Goal: Transaction & Acquisition: Obtain resource

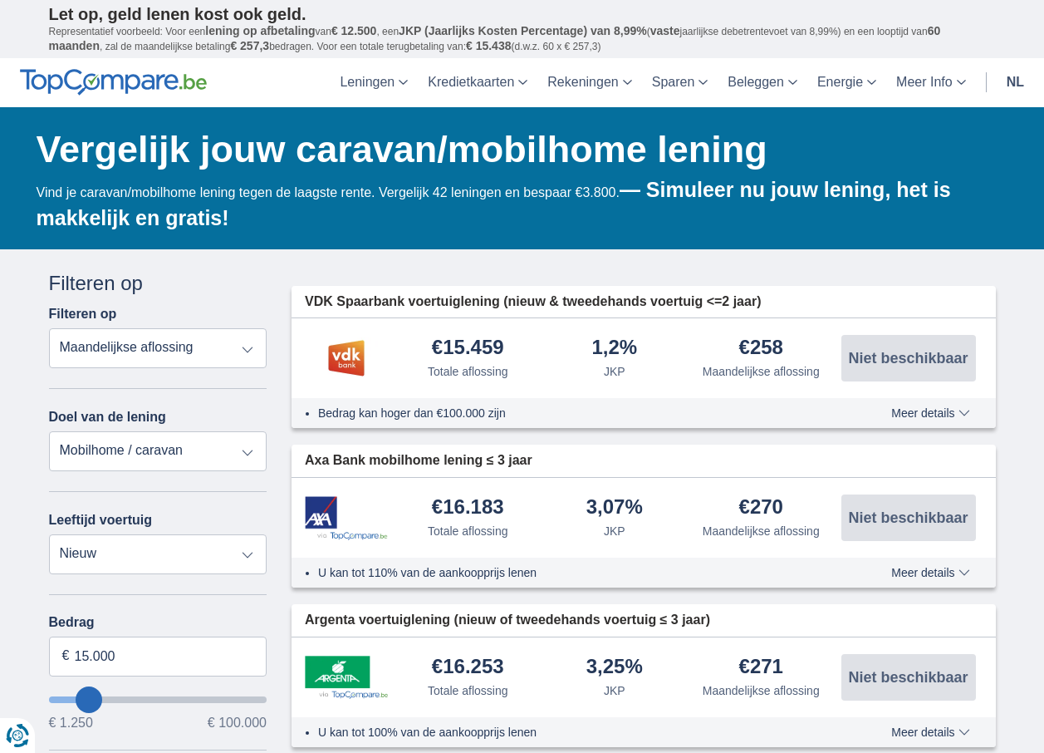
click at [49, 328] on select "Totale aflossing JKP Maandelijkse aflossing" at bounding box center [158, 348] width 218 height 40
click at [178, 447] on select "Persoonlijke lening Auto Moto / fiets Mobilhome / caravan Renovatie Energie Sch…" at bounding box center [158, 451] width 218 height 40
click at [183, 441] on select "Persoonlijke lening Auto Moto / fiets Mobilhome / caravan Renovatie Energie Sch…" at bounding box center [158, 451] width 218 height 40
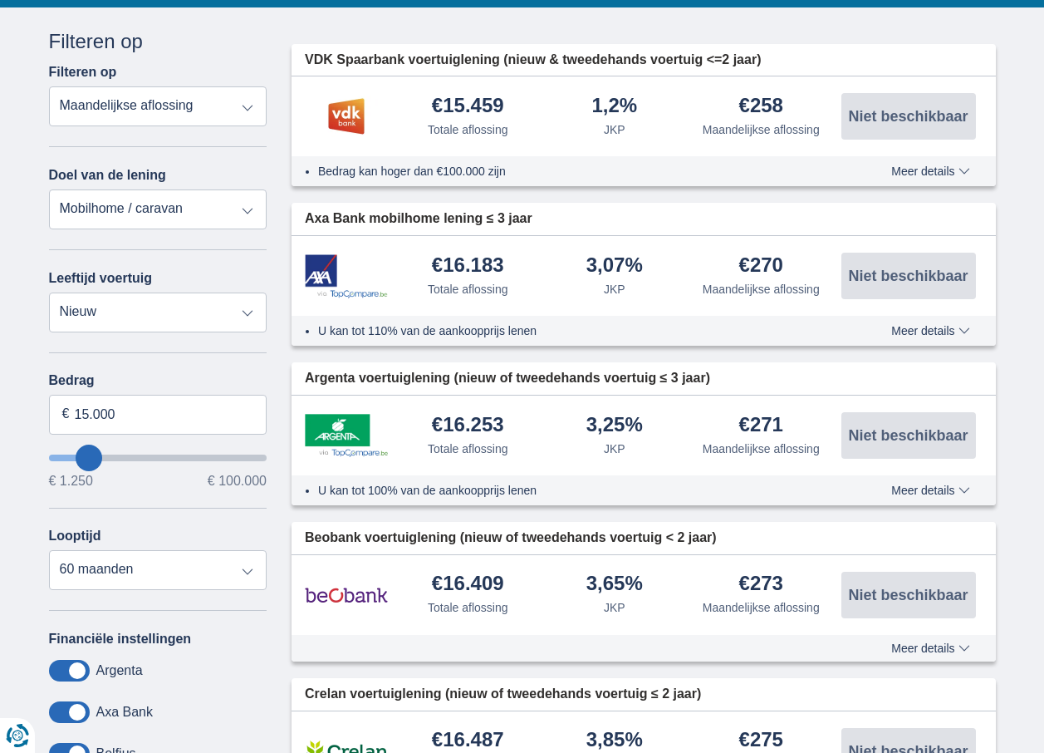
scroll to position [249, 0]
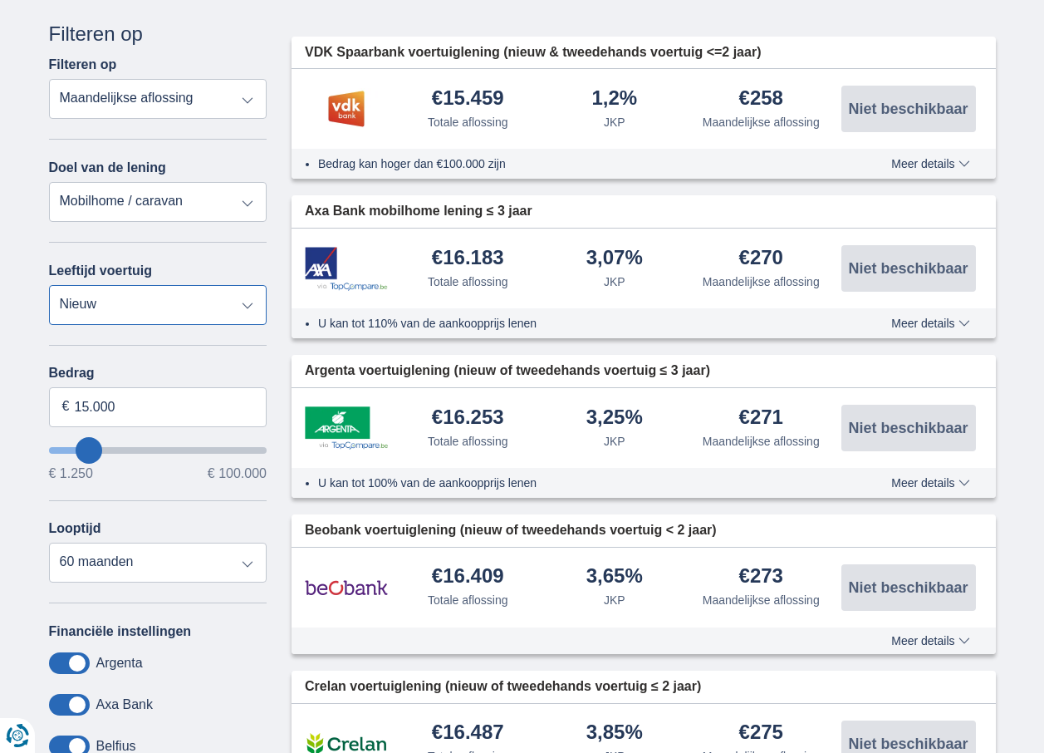
click at [211, 303] on select "Nieuw 0-1 jaar 1-2 jaar 2-3 jaar 3-4 jaar 4-5 jaar 5+ jaar" at bounding box center [158, 305] width 218 height 40
select select "2-3"
click at [49, 285] on select "Nieuw 0-1 jaar 1-2 jaar 2-3 jaar 3-4 jaar 4-5 jaar 5+ jaar" at bounding box center [158, 305] width 218 height 40
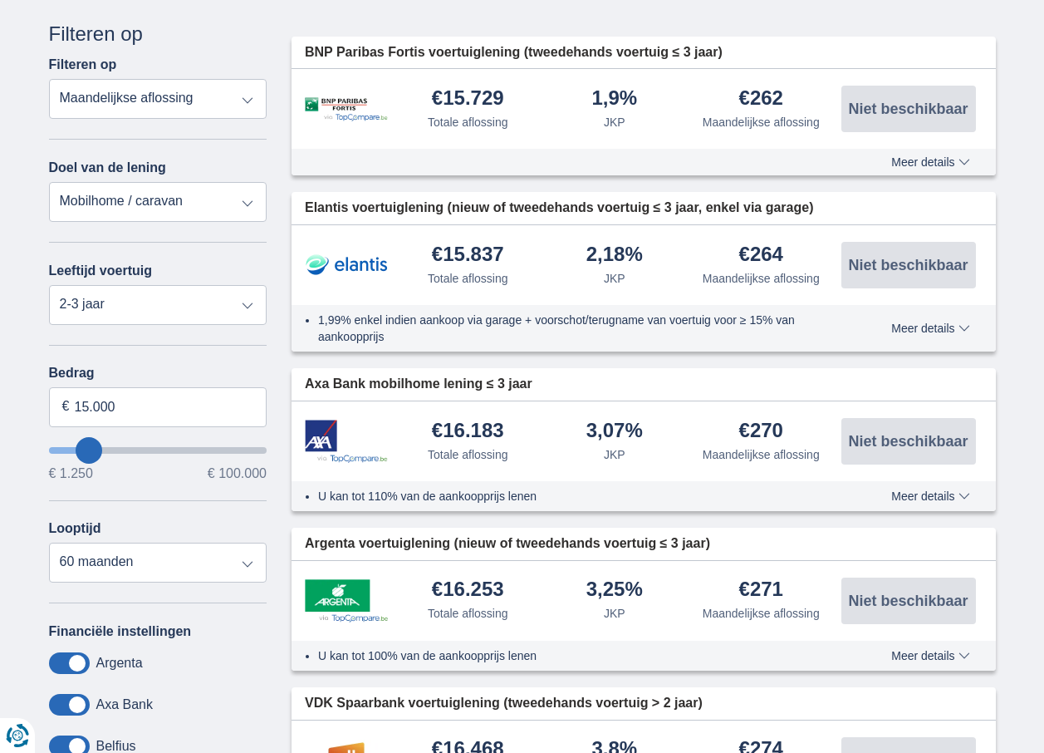
type input "17.250"
type input "20250"
type input "20.250"
select select "120"
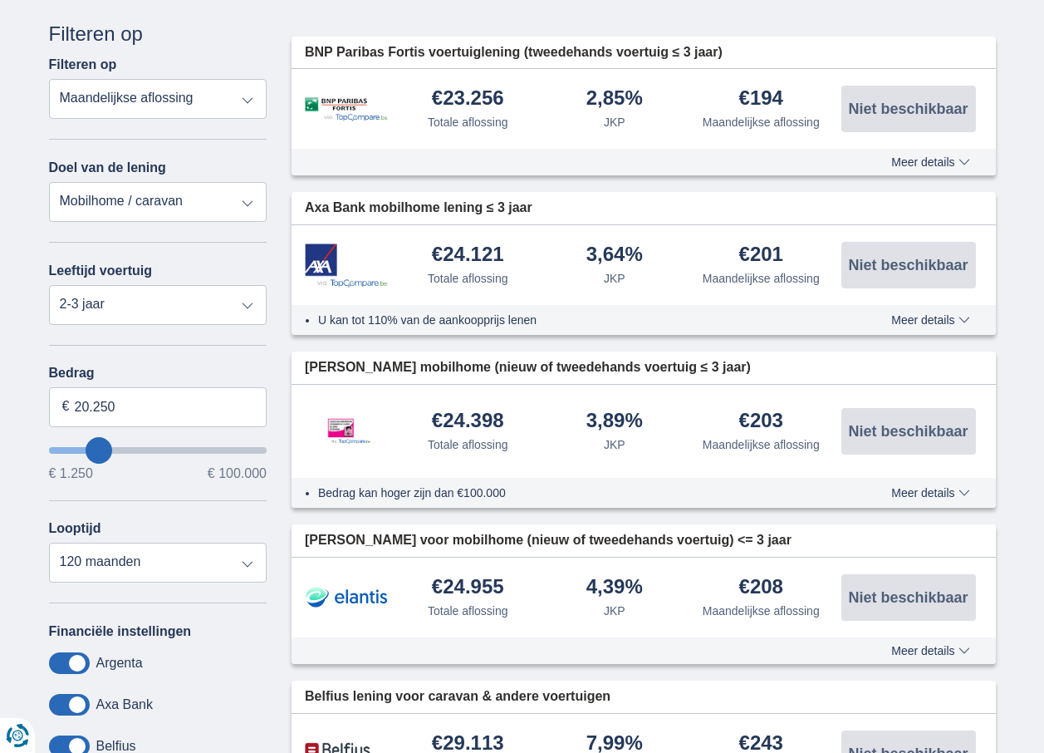
type input "21.250"
type input "21250"
type input "22.250"
type input "23250"
type input "24.250"
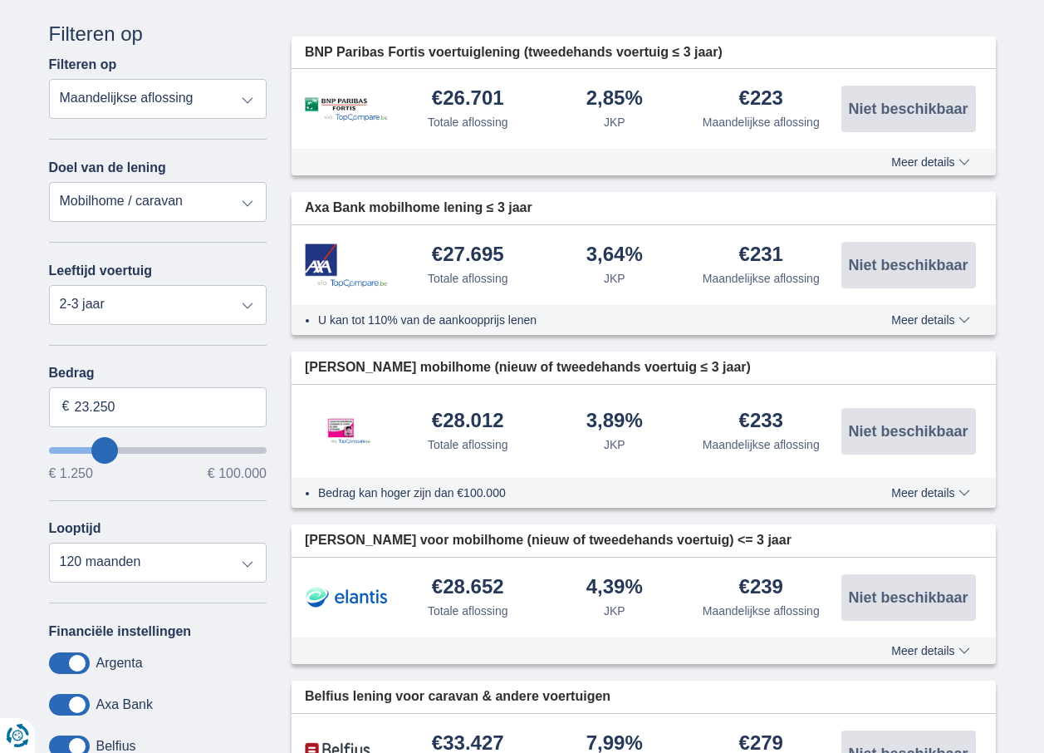
type input "24250"
type input "25.250"
type input "26250"
type input "30.250"
type input "30250"
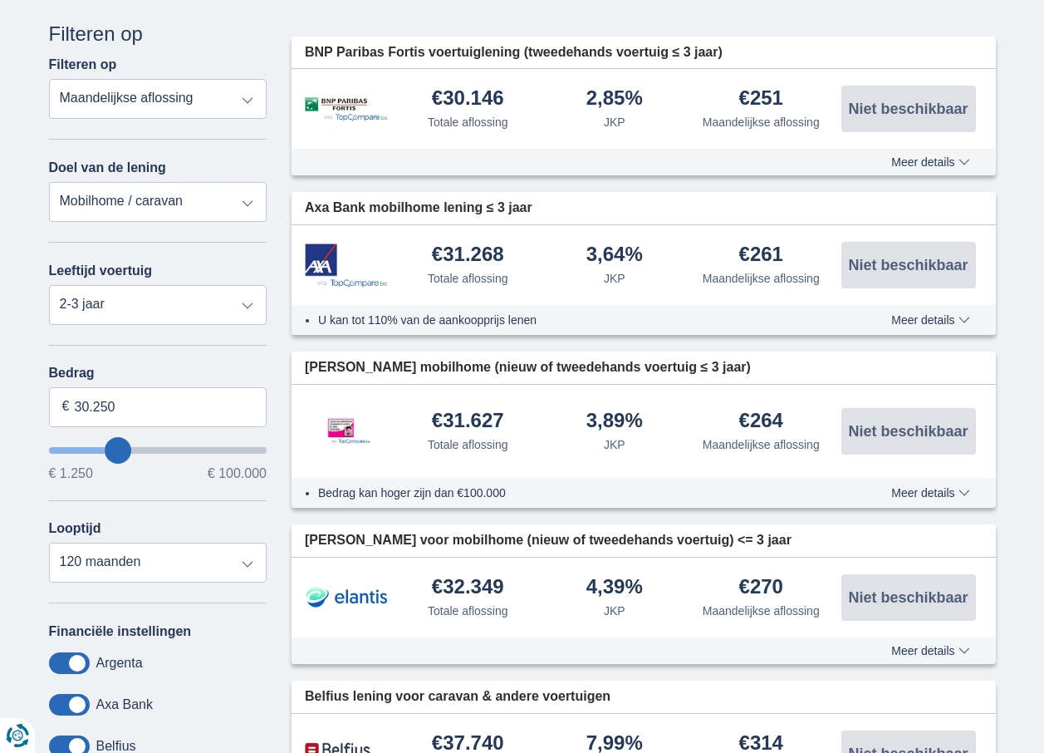
type input "29.250"
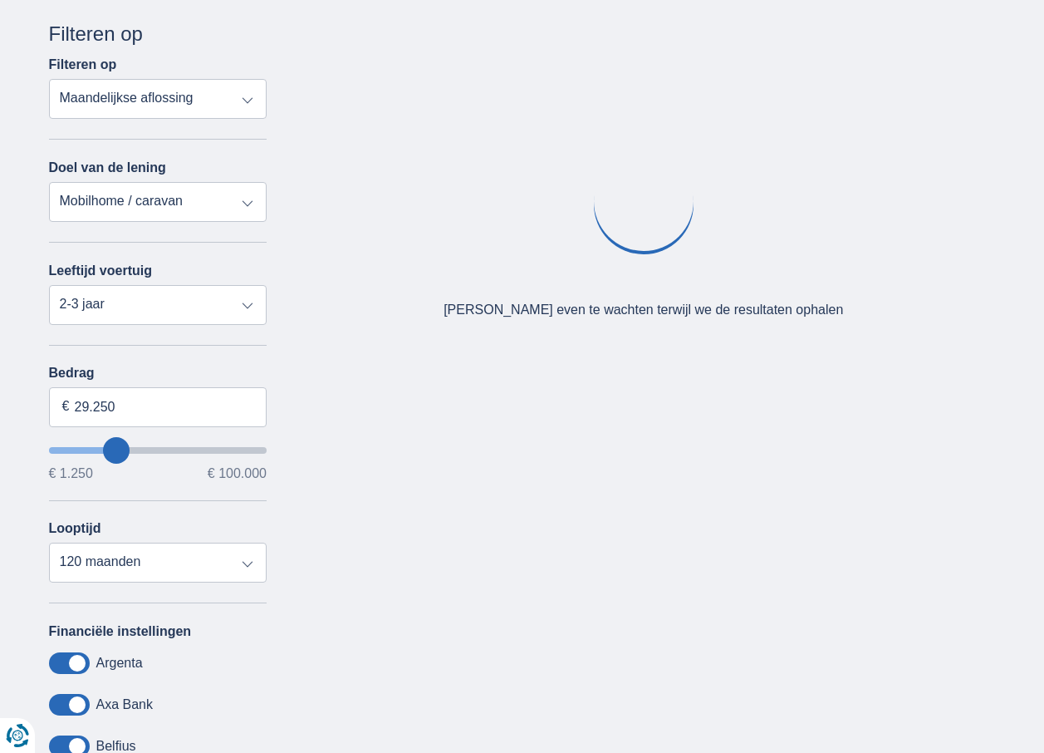
type input "29250"
click at [116, 453] on input "wantToBorrow" at bounding box center [158, 450] width 218 height 7
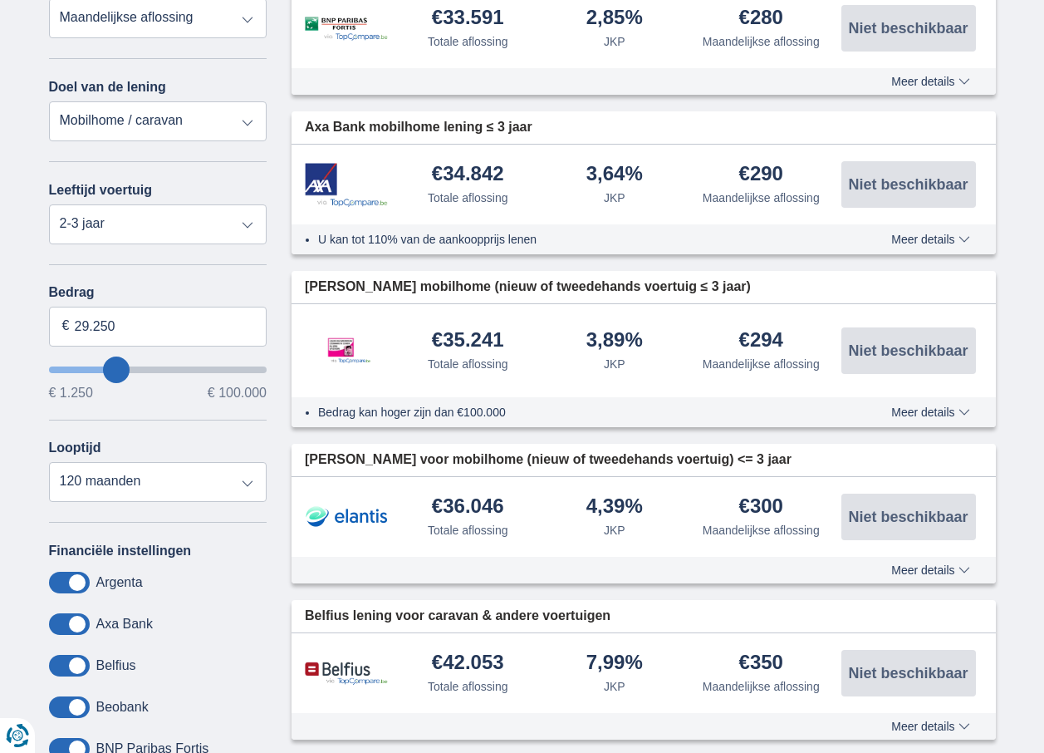
scroll to position [332, 0]
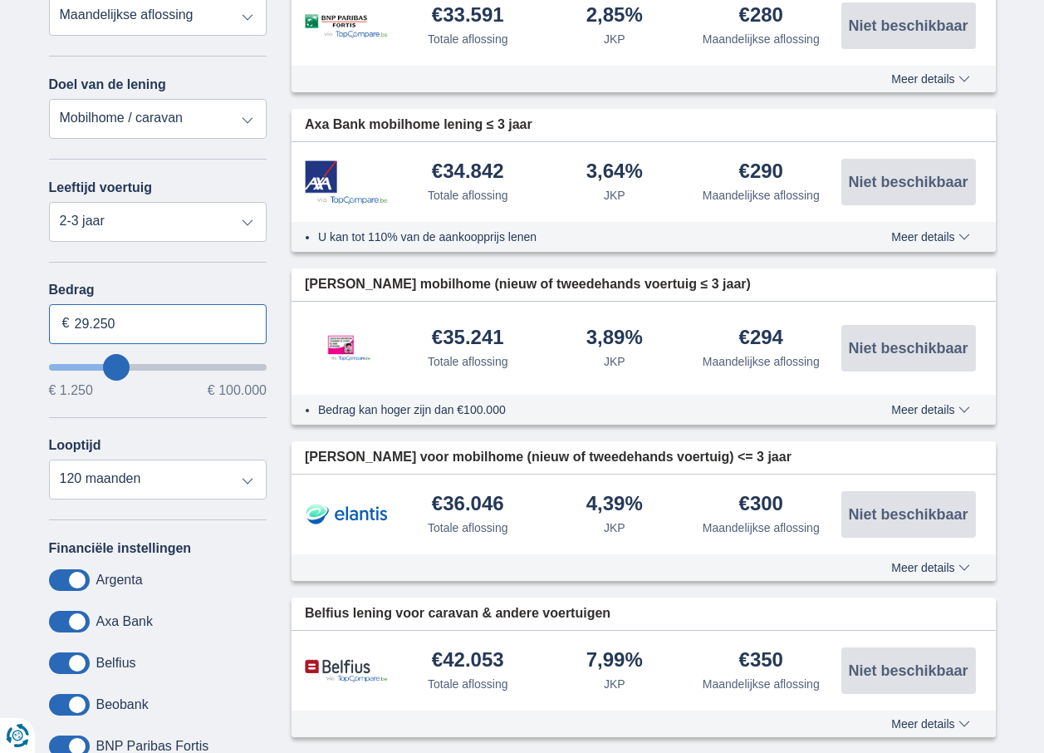
click at [128, 325] on input "29.250" at bounding box center [158, 324] width 218 height 40
type input "25.000"
type input "25250"
click at [171, 395] on div "€ 1.250 € 100.000" at bounding box center [158, 390] width 218 height 13
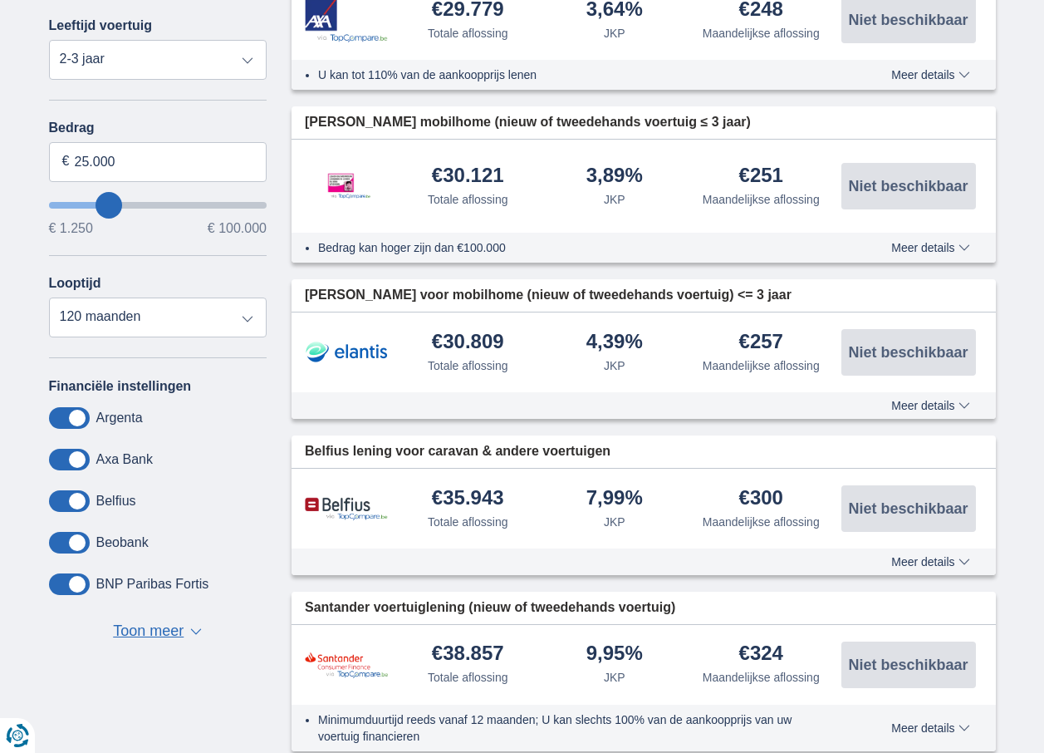
scroll to position [498, 0]
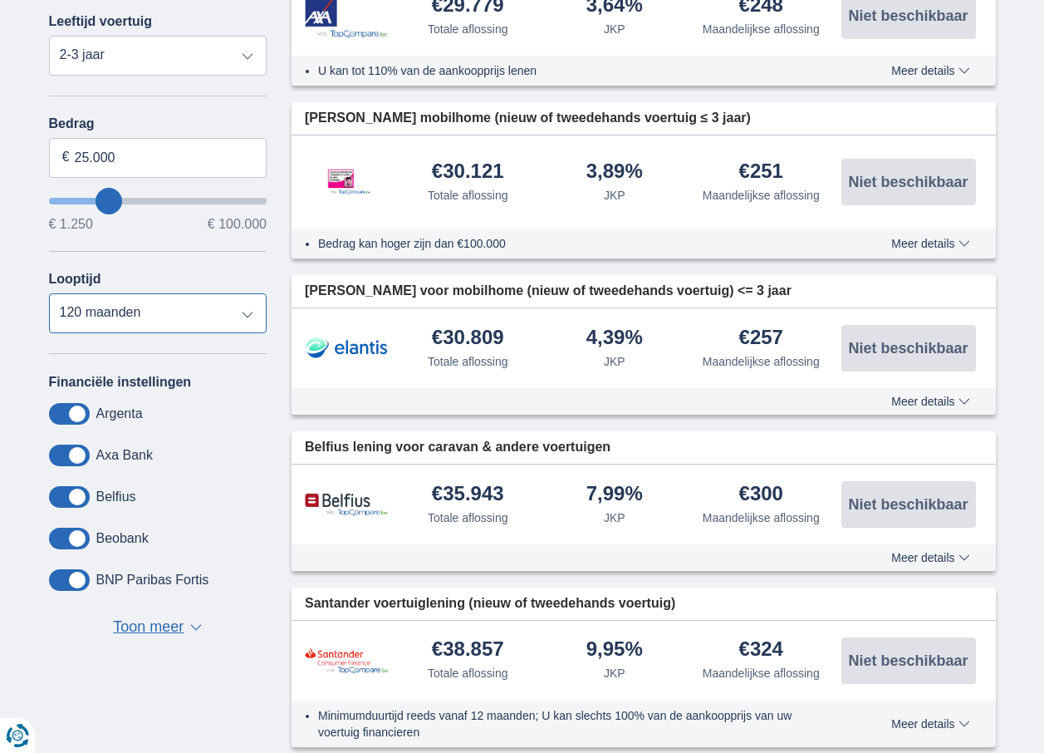
click at [194, 309] on select "12 maanden 18 maanden 24 maanden 30 maanden 36 maanden 42 maanden 48 maanden 60…" at bounding box center [158, 313] width 218 height 40
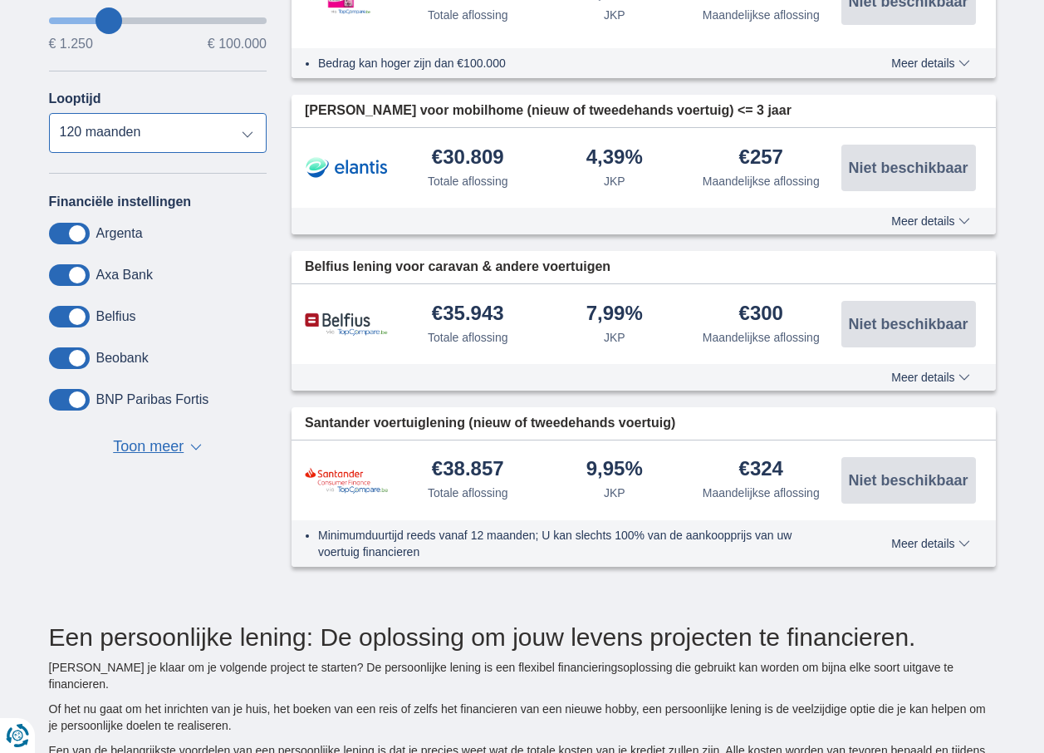
scroll to position [831, 0]
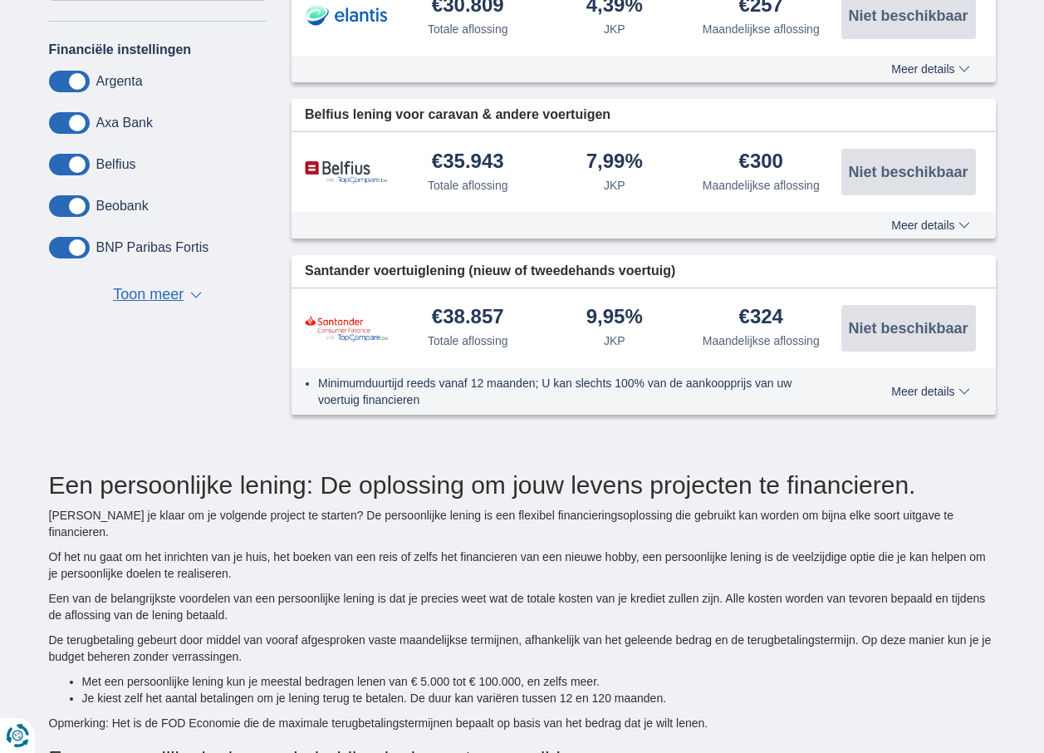
click at [932, 387] on span "Meer details" at bounding box center [930, 391] width 78 height 12
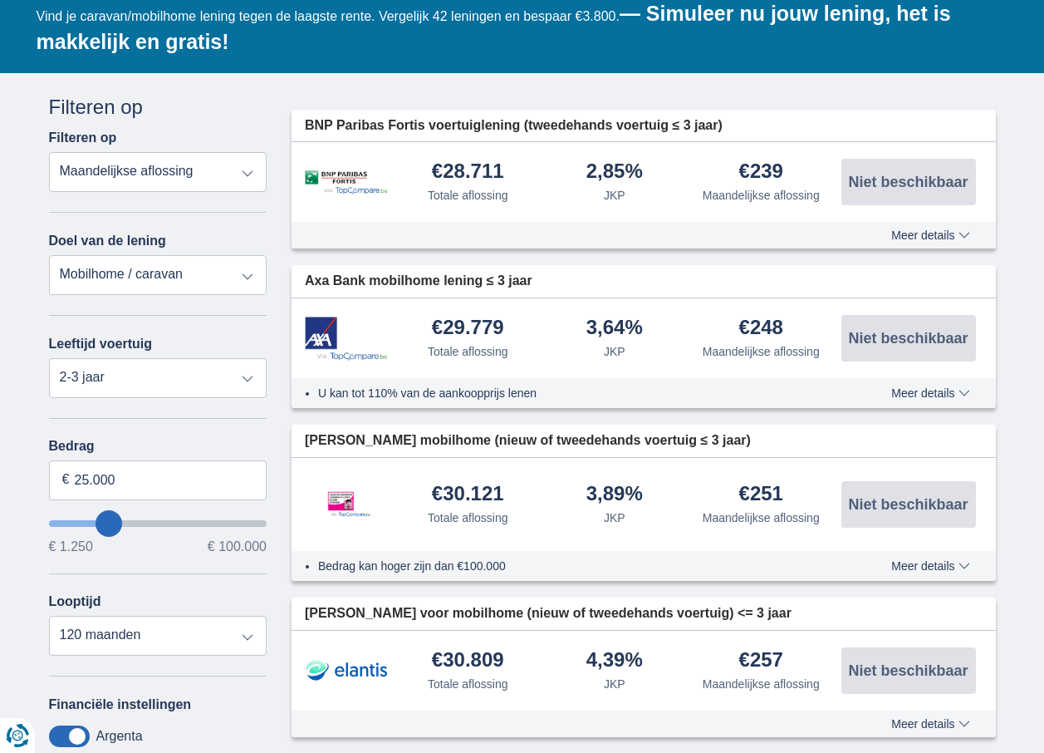
scroll to position [166, 0]
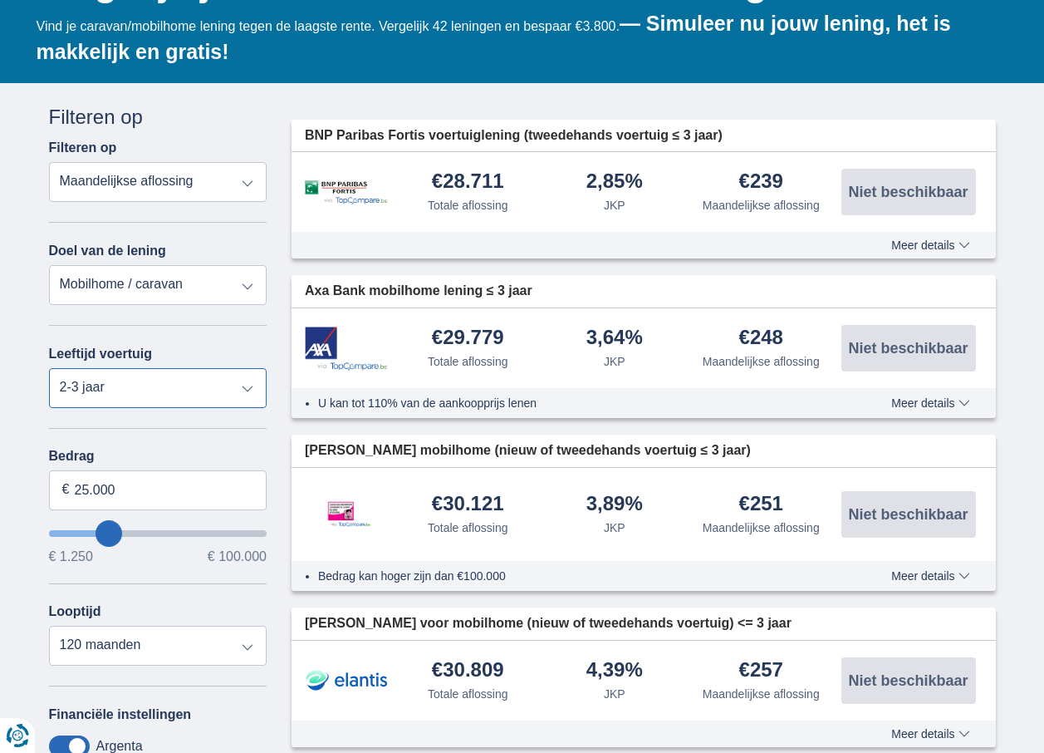
click at [225, 390] on select "Nieuw 0-1 jaar 1-2 jaar 2-3 jaar 3-4 jaar 4-5 jaar 5+ jaar" at bounding box center [158, 388] width 218 height 40
click at [49, 368] on select "Nieuw 0-1 jaar 1-2 jaar 2-3 jaar 3-4 jaar 4-5 jaar 5+ jaar" at bounding box center [158, 388] width 218 height 40
drag, startPoint x: 167, startPoint y: 390, endPoint x: 158, endPoint y: 394, distance: 9.7
click at [168, 390] on select "Nieuw 0-1 jaar 1-2 jaar 2-3 jaar 3-4 jaar 4-5 jaar 5+ jaar" at bounding box center [158, 388] width 218 height 40
click at [49, 368] on select "Nieuw 0-1 jaar 1-2 jaar 2-3 jaar 3-4 jaar 4-5 jaar 5+ jaar" at bounding box center [158, 388] width 218 height 40
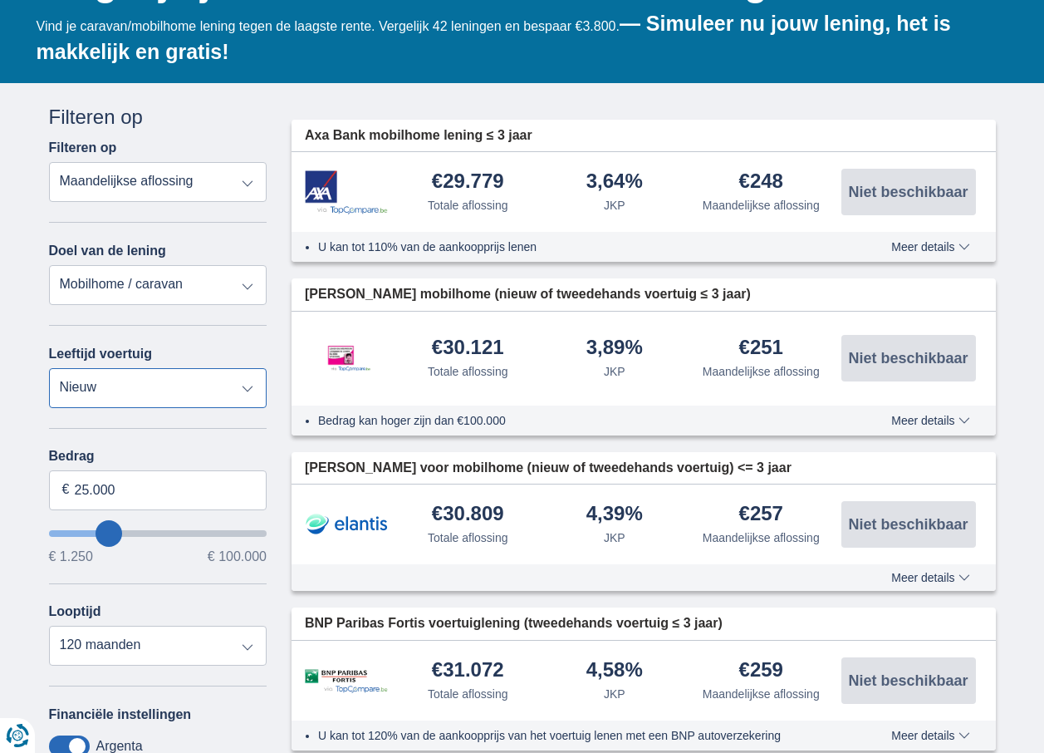
drag, startPoint x: 204, startPoint y: 380, endPoint x: 186, endPoint y: 405, distance: 31.6
click at [202, 384] on select "Nieuw 0-1 jaar 1-2 jaar 2-3 jaar 3-4 jaar 4-5 jaar 5+ jaar" at bounding box center [158, 388] width 218 height 40
click at [49, 368] on select "Nieuw 0-1 jaar 1-2 jaar 2-3 jaar 3-4 jaar 4-5 jaar 5+ jaar" at bounding box center [158, 388] width 218 height 40
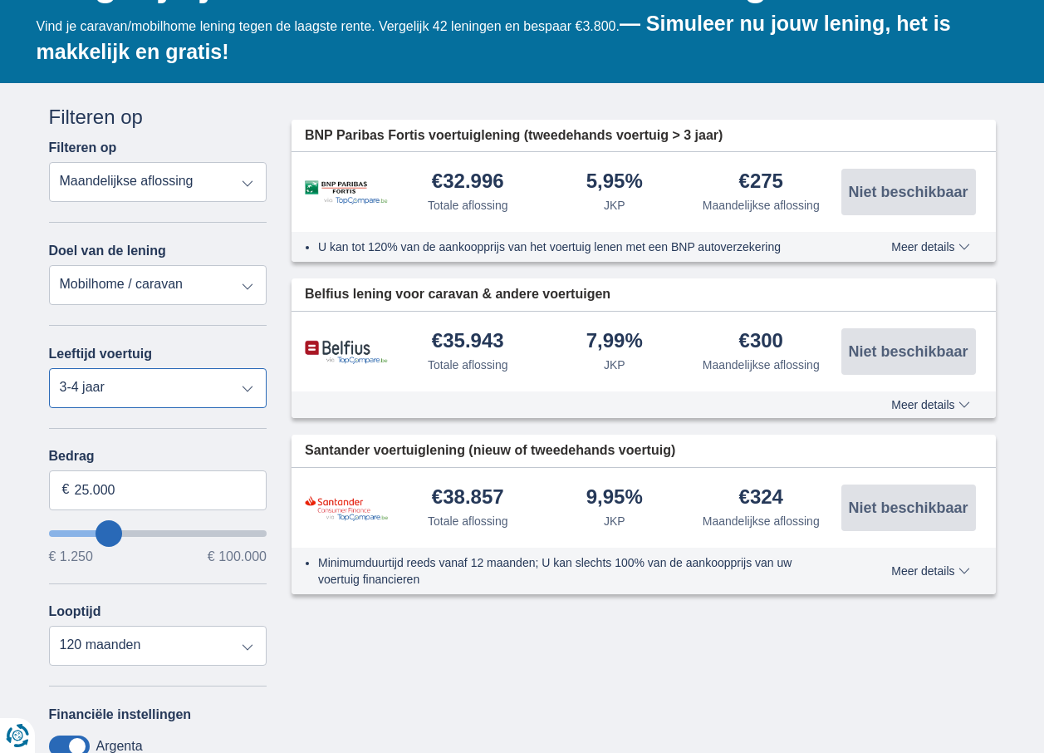
click at [225, 395] on select "Nieuw 0-1 jaar 1-2 jaar 2-3 jaar 3-4 jaar 4-5 jaar 5+ jaar" at bounding box center [158, 388] width 218 height 40
select select "new"
click at [49, 368] on select "Nieuw 0-1 jaar 1-2 jaar 2-3 jaar 3-4 jaar 4-5 jaar 5+ jaar" at bounding box center [158, 388] width 218 height 40
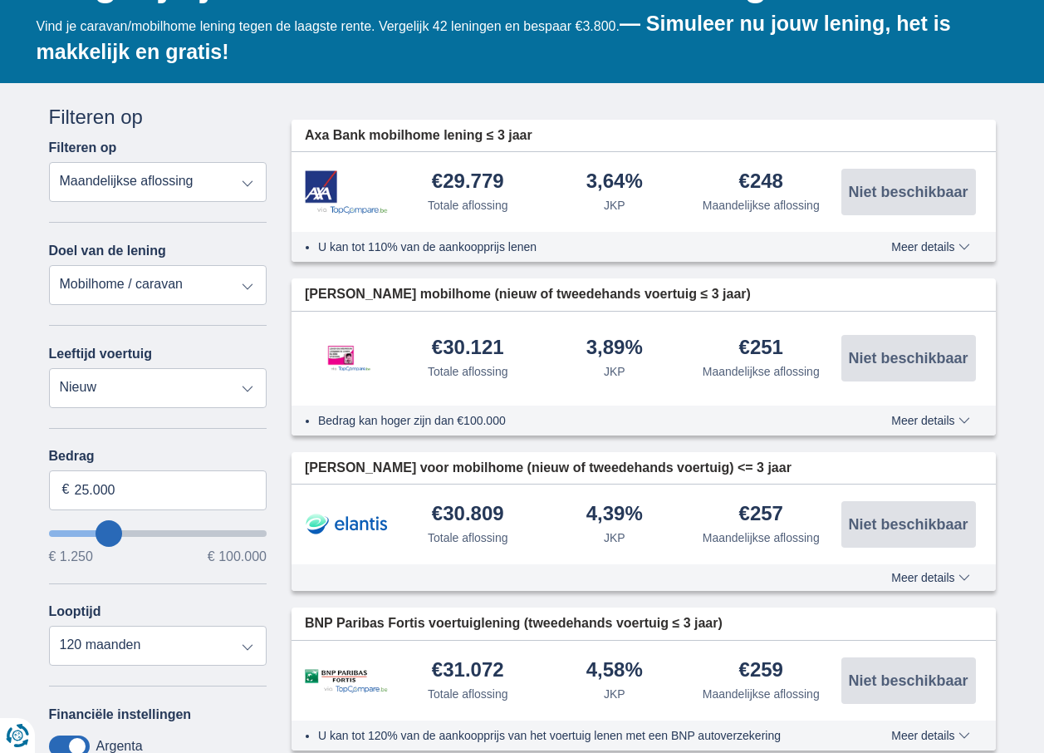
click at [237, 289] on select "Persoonlijke lening Auto Moto / fiets Mobilhome / caravan Renovatie Energie Sch…" at bounding box center [158, 285] width 218 height 40
select select "personalLoan"
click at [49, 265] on select "Persoonlijke lening Auto Moto / fiets Mobilhome / caravan Renovatie Energie Sch…" at bounding box center [158, 285] width 218 height 40
type input "7.500"
type input "7250"
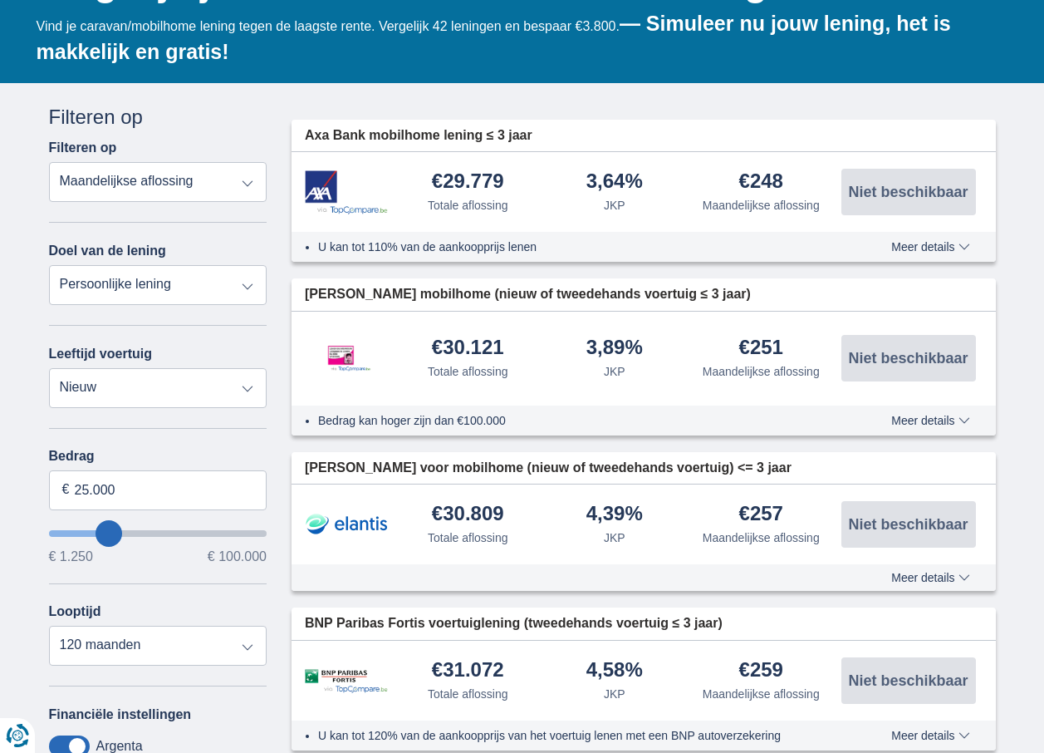
select select "42"
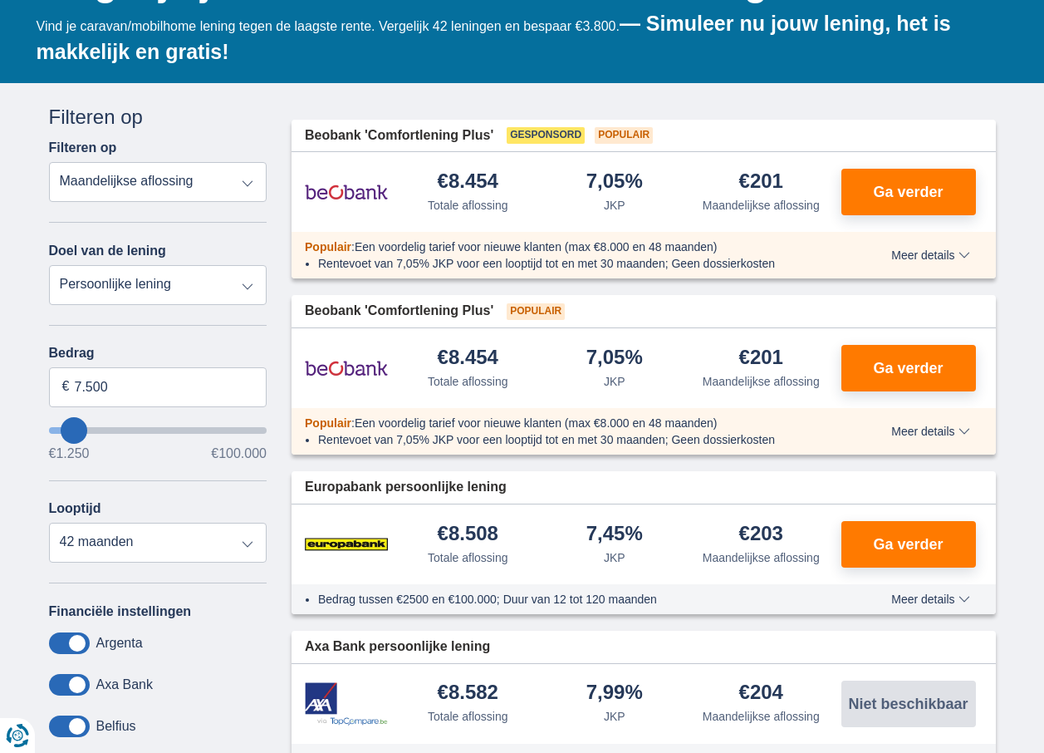
type input "8.250"
type input "8250"
type input "9.250"
type input "12250"
type input "12.250"
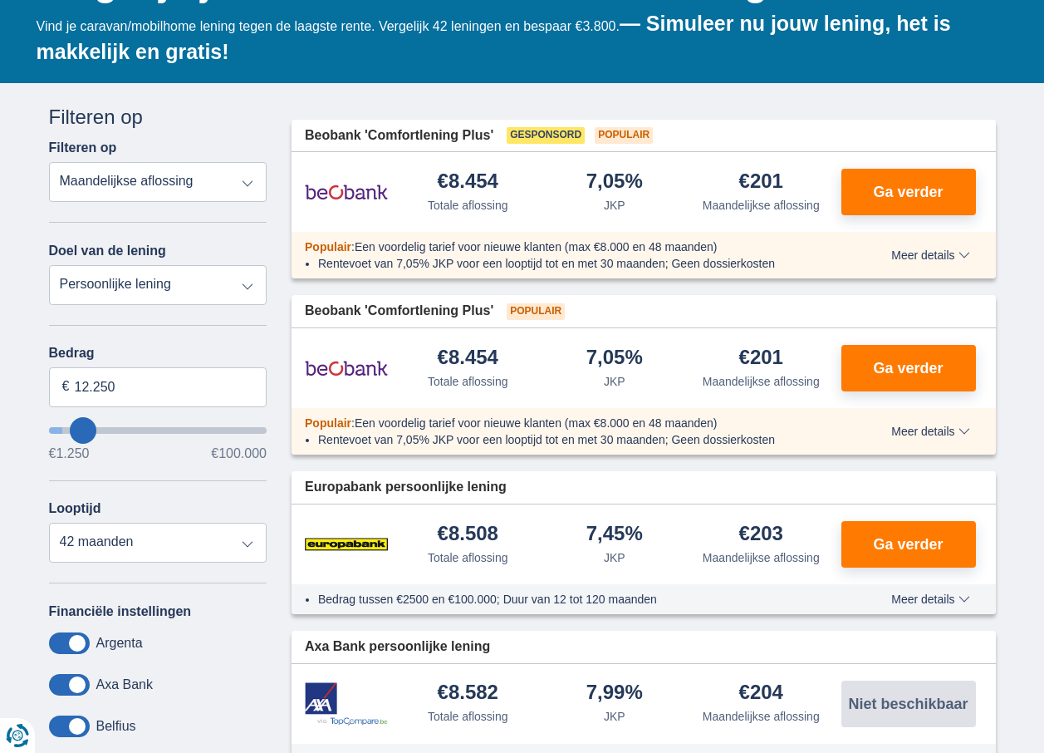
select select "60"
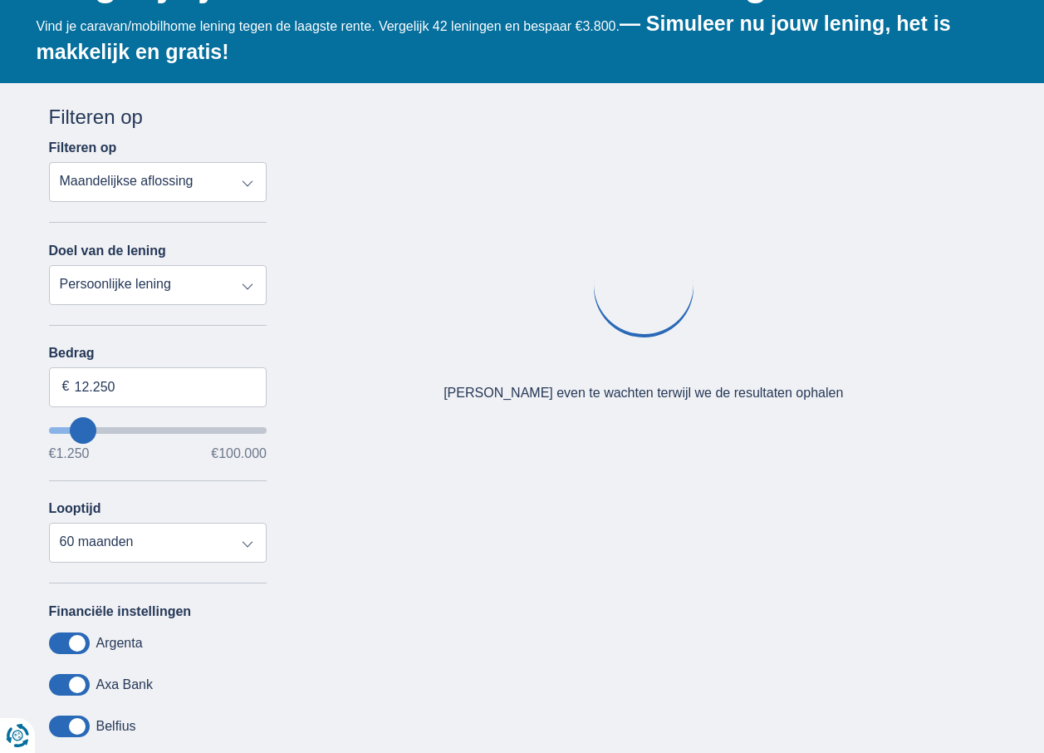
type input "13.250"
type input "14250"
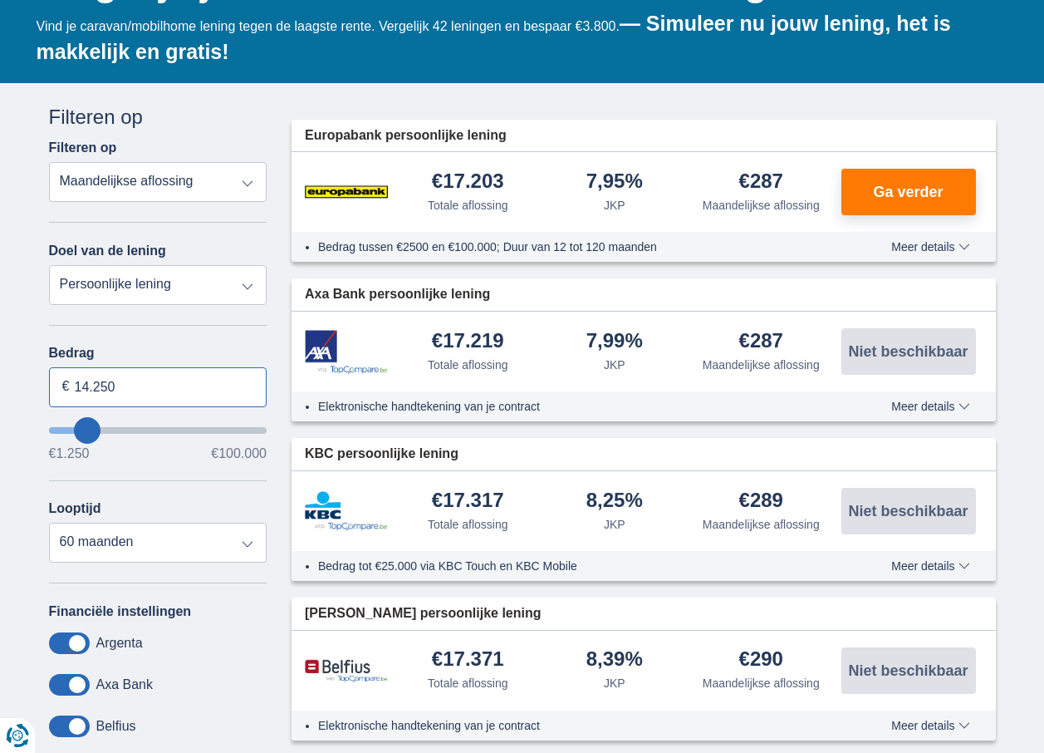
click at [142, 384] on input "14.250" at bounding box center [158, 387] width 218 height 40
type input "1"
type input "56.250"
type input "56250"
select select "120"
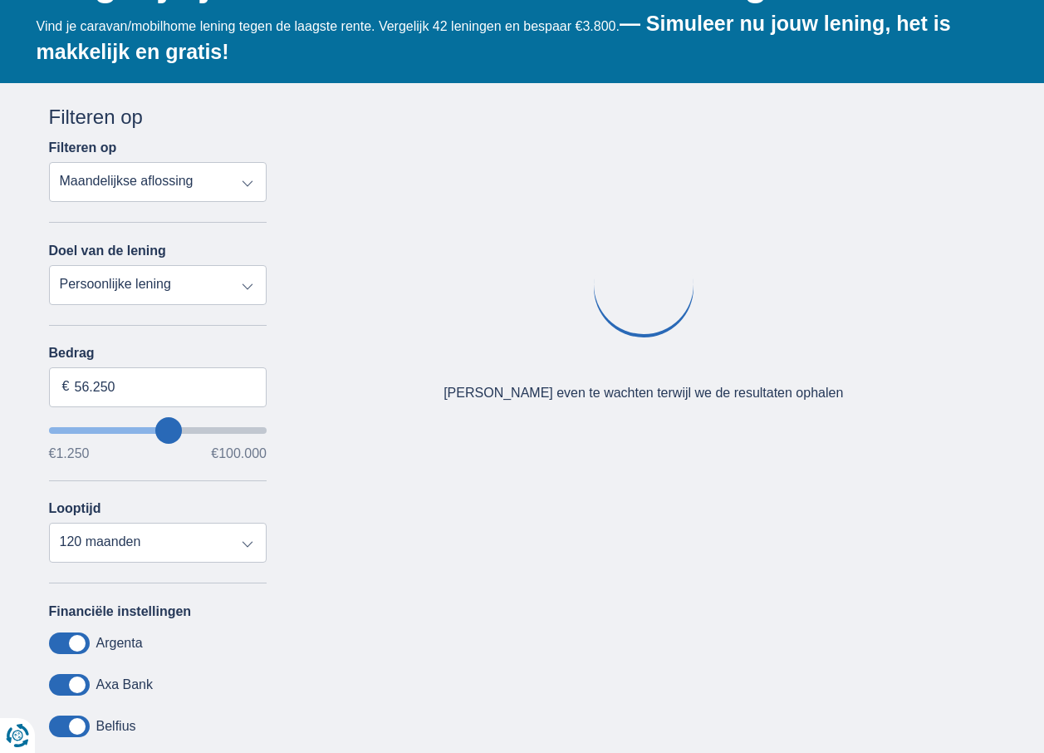
type input "56250"
click at [169, 434] on input "wantToBorrow" at bounding box center [158, 430] width 218 height 7
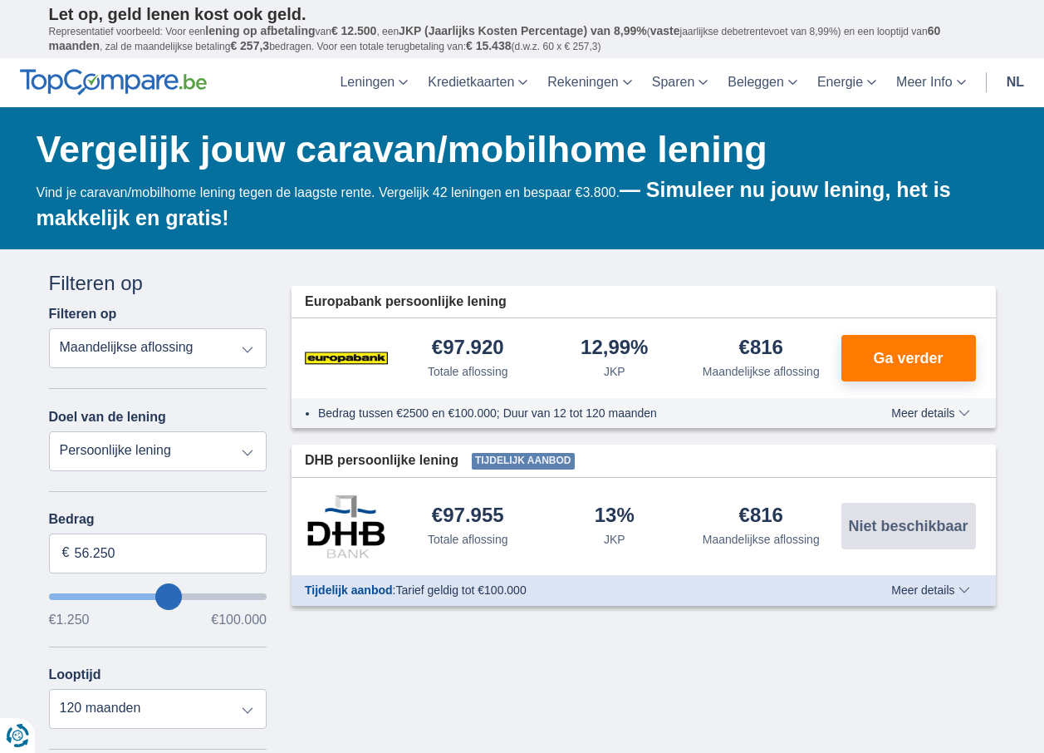
type input "51.250"
type input "50250"
click at [120, 555] on input "50.250" at bounding box center [158, 553] width 218 height 40
type input "5"
type input "25.000"
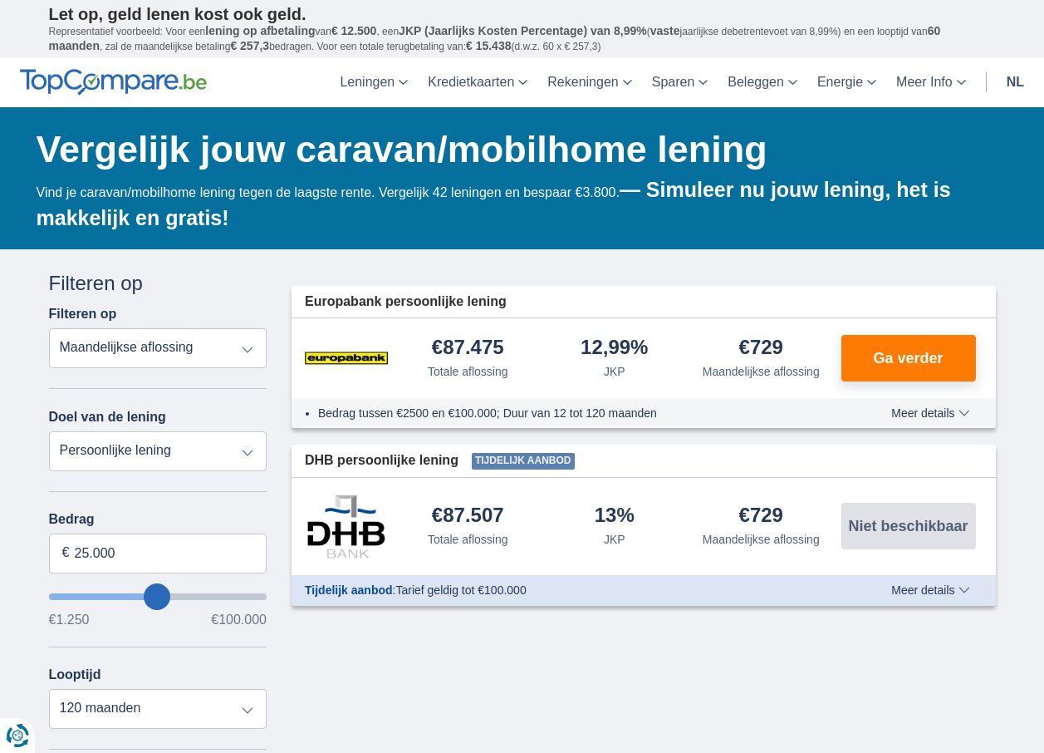
type input "25250"
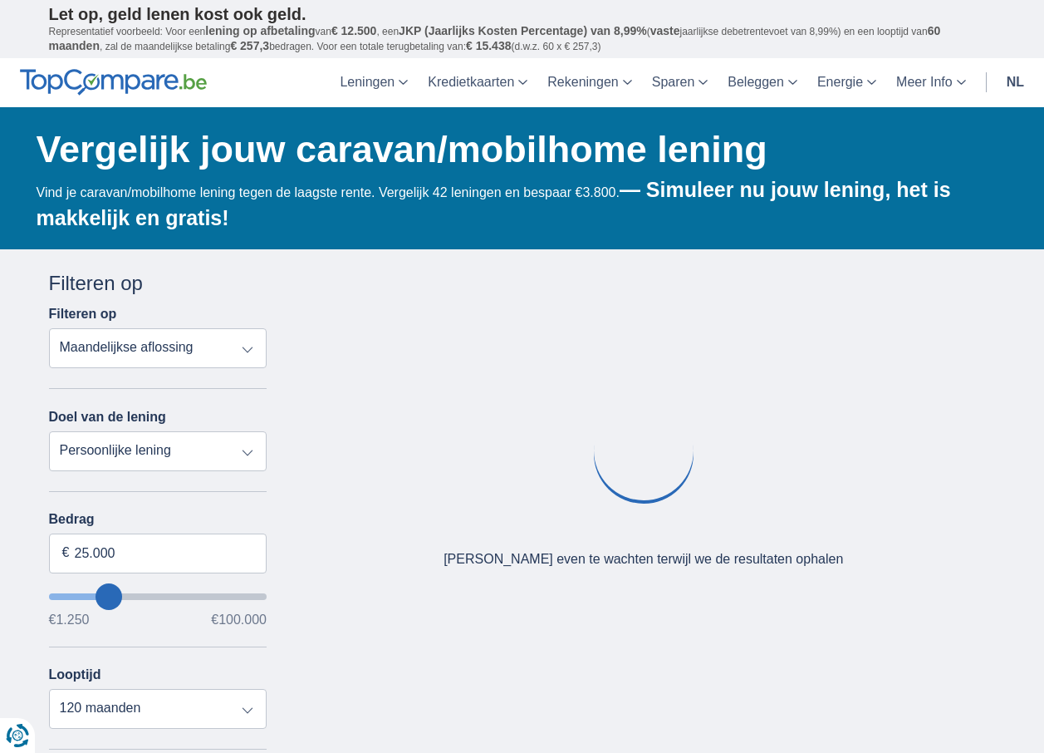
click at [264, 580] on div "Bedrag 25.000 € €1.250 €100.000" at bounding box center [158, 569] width 218 height 115
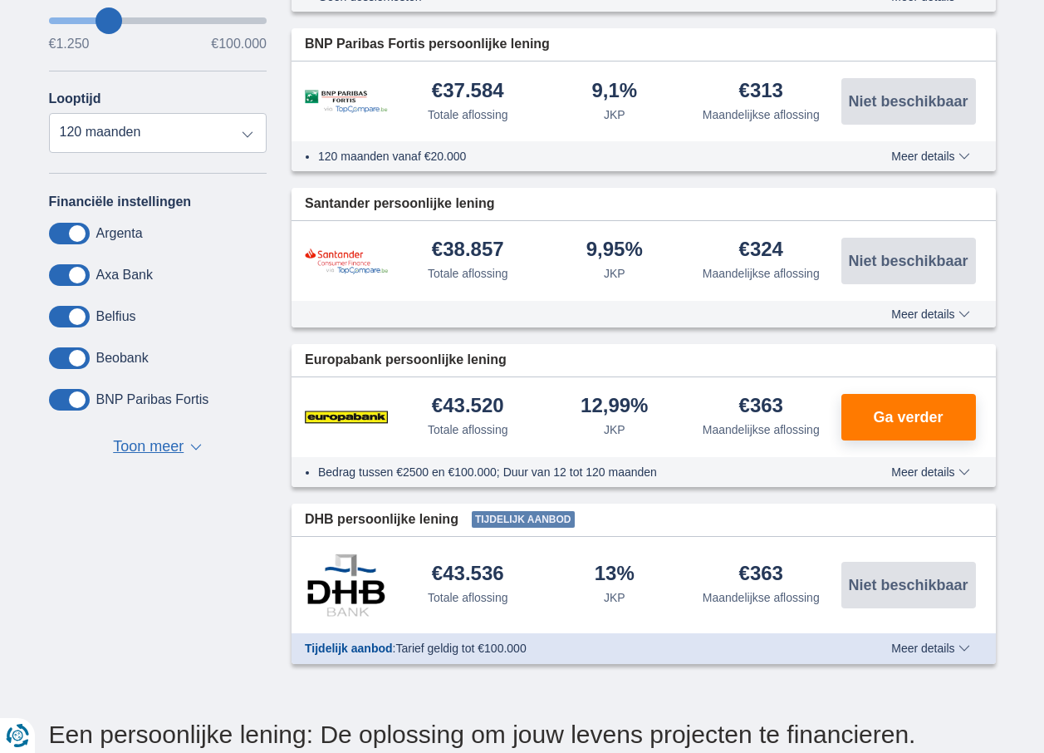
scroll to position [831, 0]
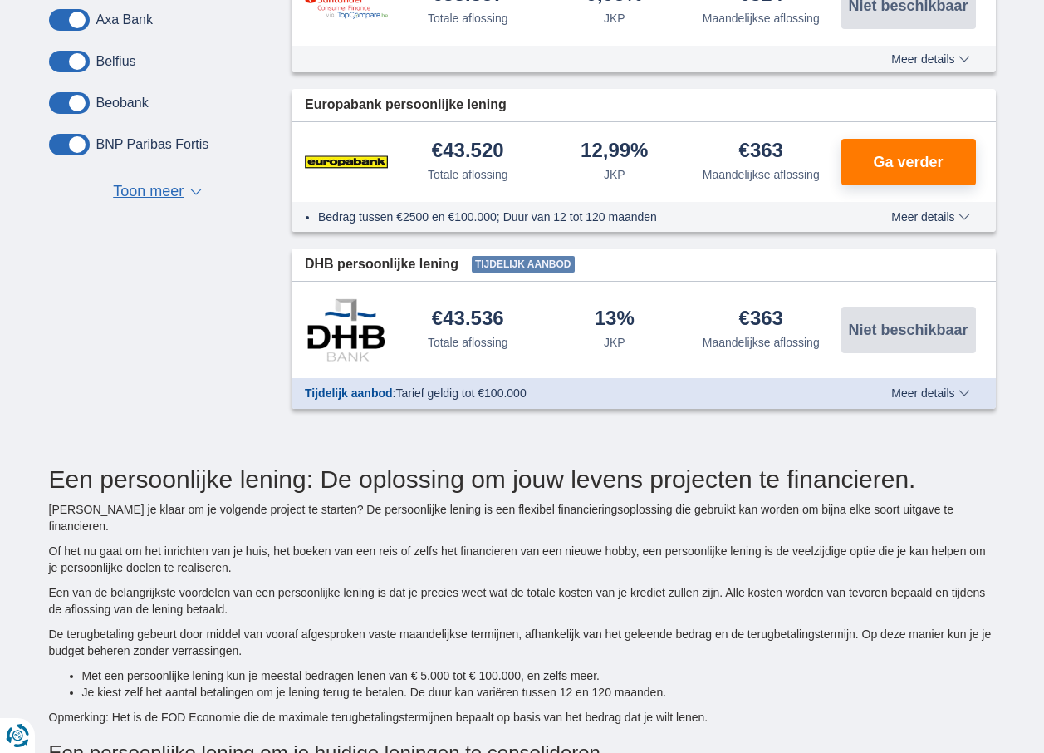
click at [159, 191] on span "Toon meer" at bounding box center [148, 192] width 71 height 22
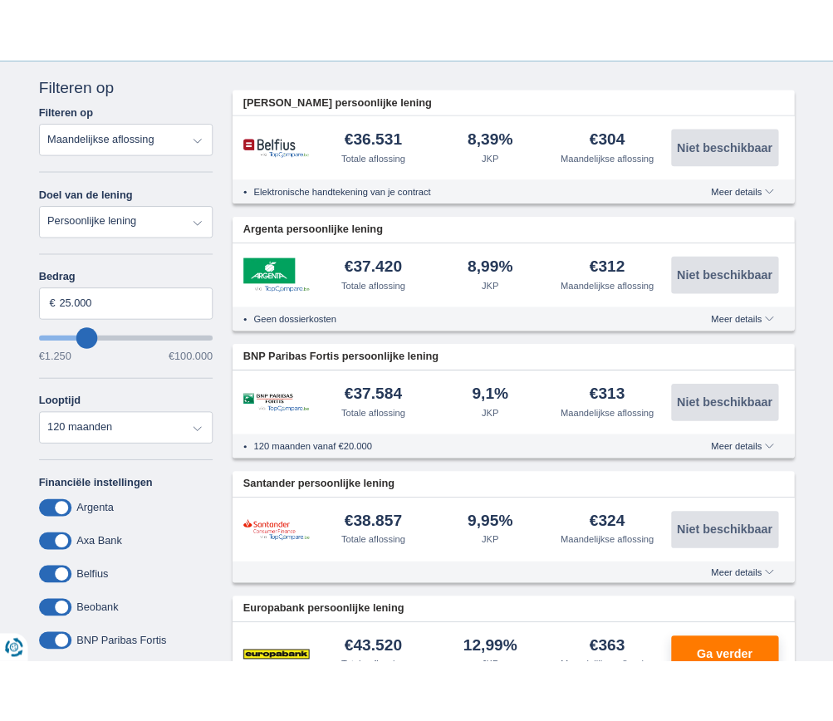
scroll to position [0, 0]
